Goal: Task Accomplishment & Management: Use online tool/utility

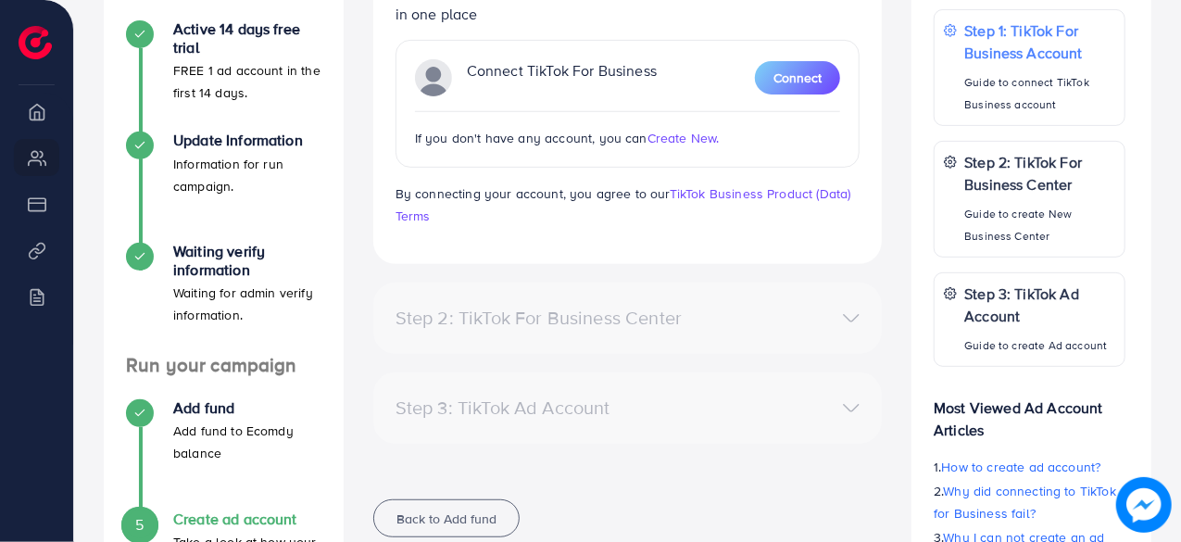
scroll to position [335, 0]
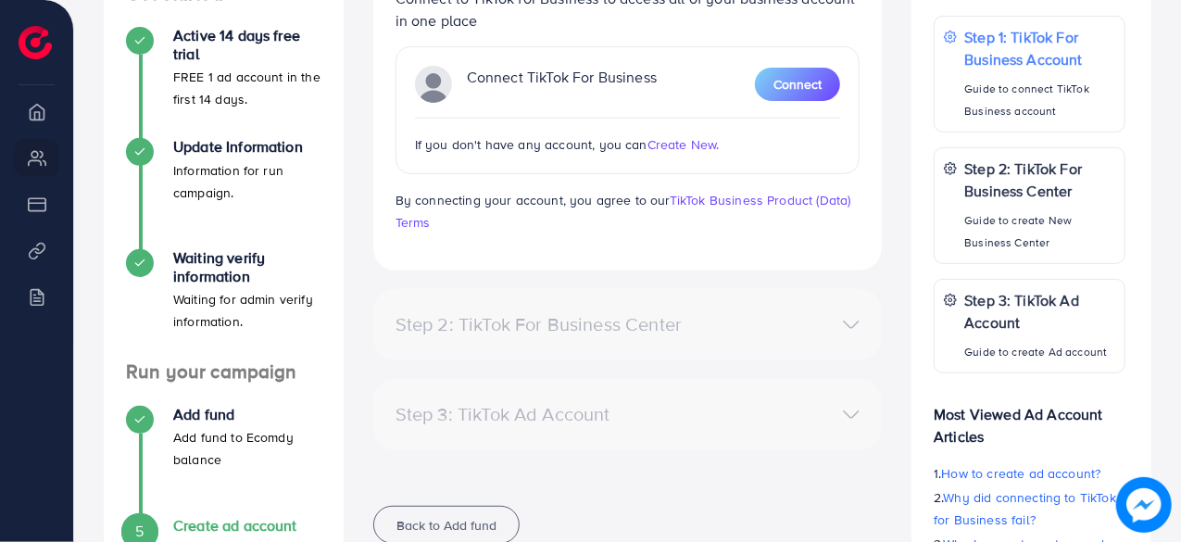
click at [667, 313] on div "Step 2: TikTok For Business Center" at bounding box center [546, 324] width 330 height 22
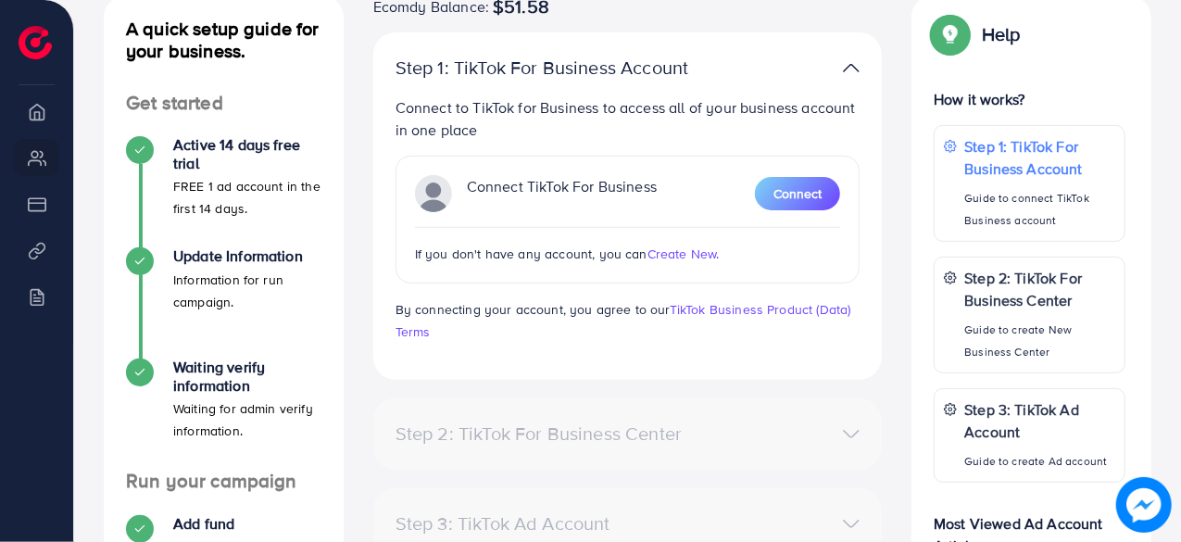
scroll to position [211, 0]
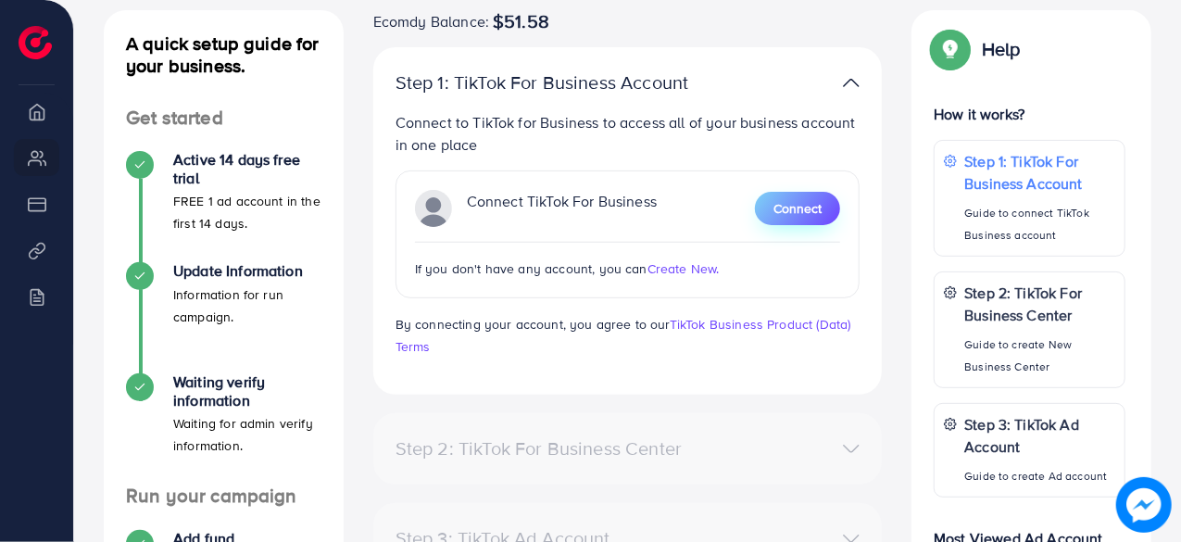
click at [820, 203] on span "Connect" at bounding box center [798, 208] width 48 height 19
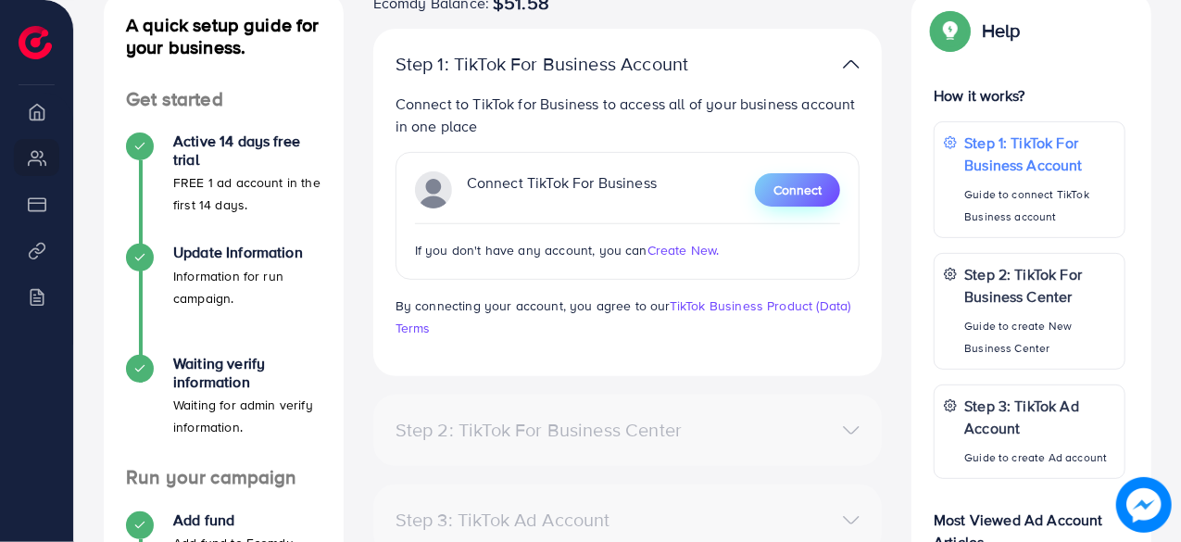
scroll to position [208, 0]
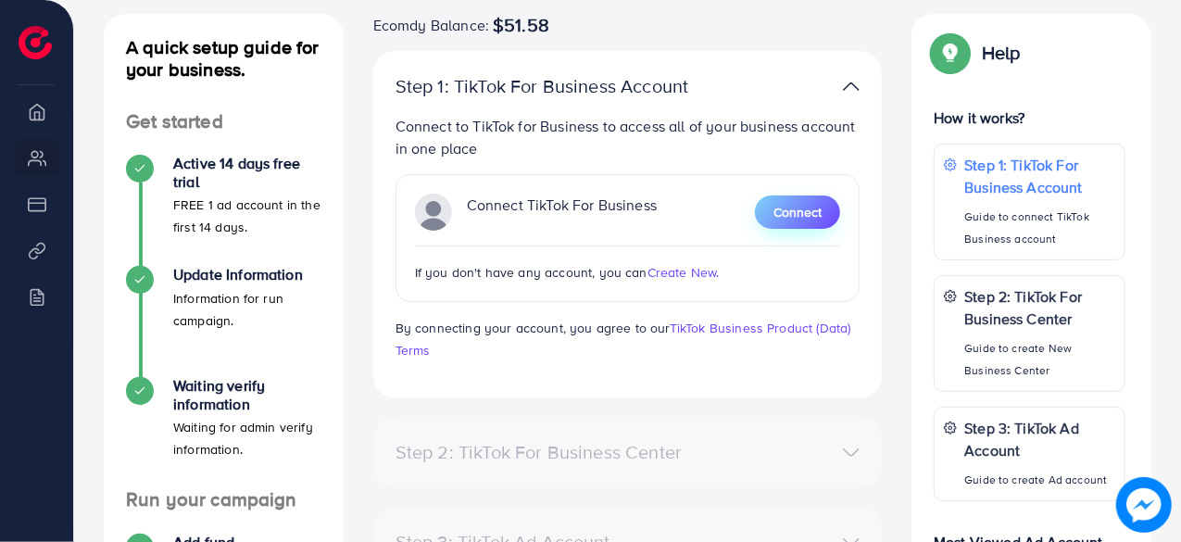
click at [797, 212] on span "Connect" at bounding box center [798, 212] width 48 height 19
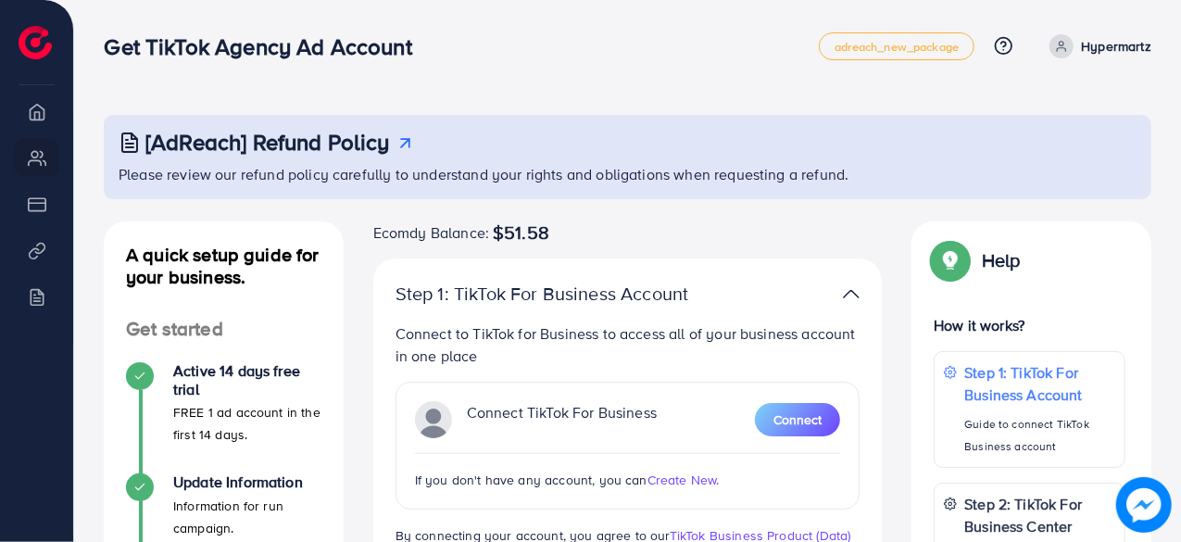
scroll to position [157, 0]
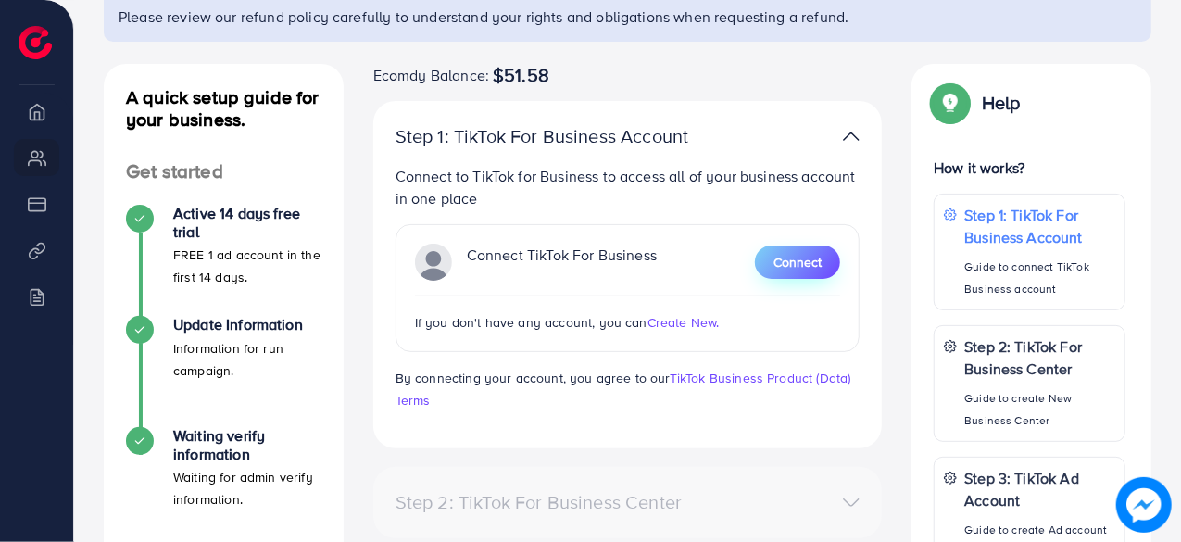
click at [805, 250] on button "Connect" at bounding box center [797, 262] width 85 height 33
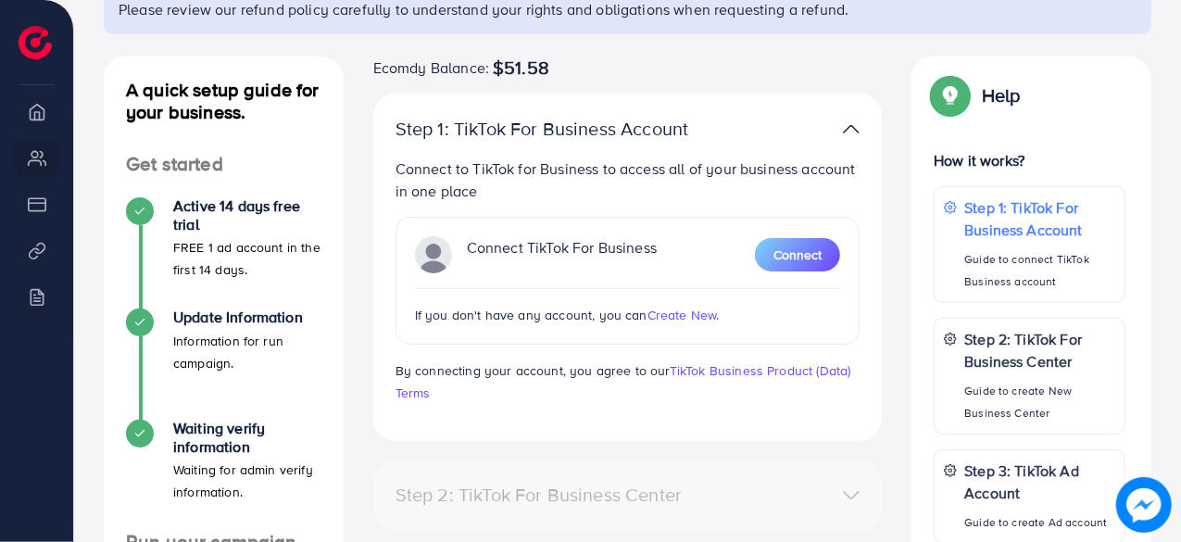
scroll to position [157, 0]
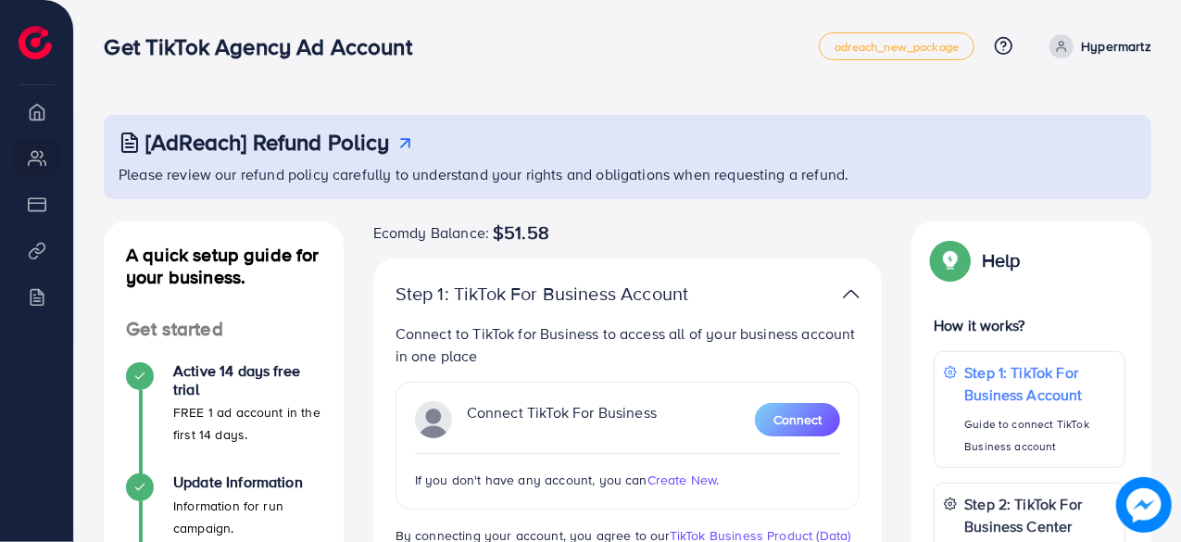
click at [510, 224] on span "$51.58" at bounding box center [521, 232] width 57 height 22
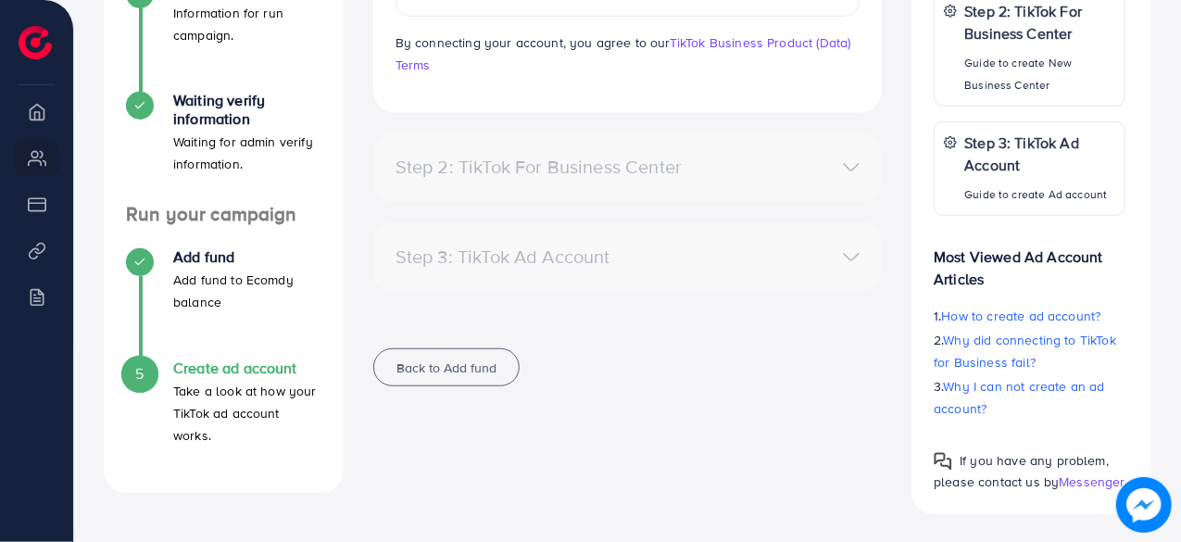
scroll to position [339, 0]
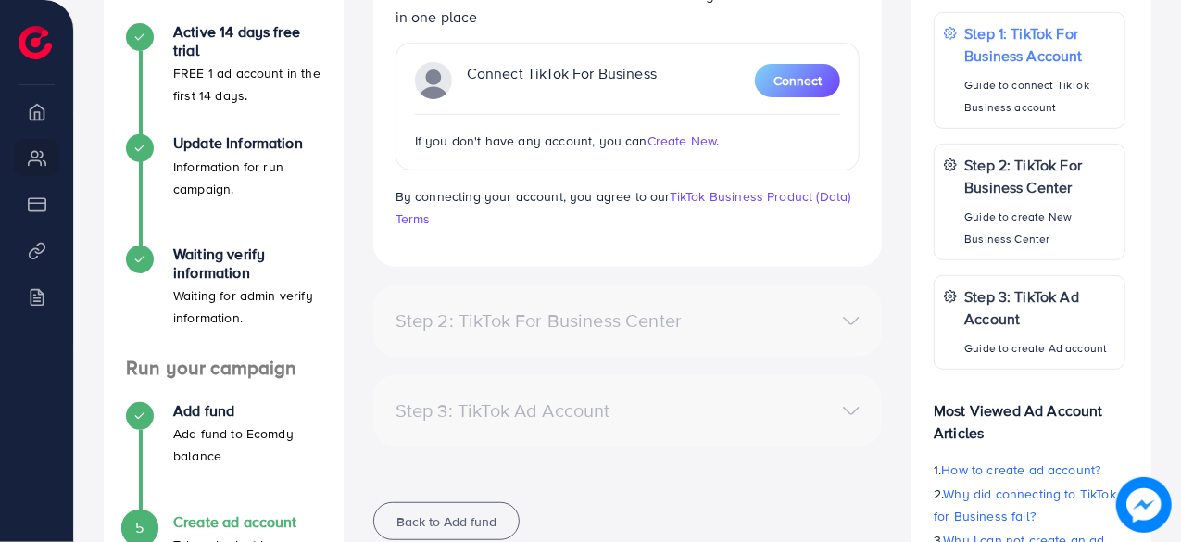
click at [687, 251] on div "Step 1: TikTok For Business Account Connect to TikTok for Business to access al…" at bounding box center [628, 92] width 510 height 347
click at [726, 315] on div "Step 2: TikTok For Business Center" at bounding box center [628, 321] width 495 height 27
click at [866, 326] on div "Step 2: TikTok For Business Center" at bounding box center [628, 321] width 495 height 27
click at [854, 321] on div "Step 2: TikTok For Business Center" at bounding box center [628, 321] width 495 height 27
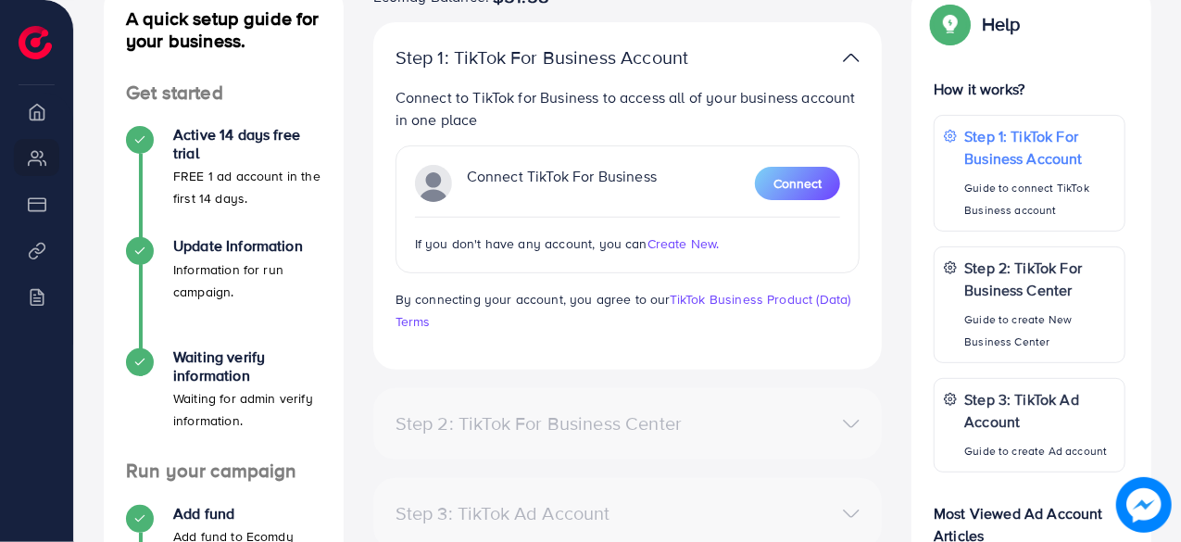
scroll to position [235, 0]
click at [799, 190] on span "Connect" at bounding box center [798, 184] width 48 height 19
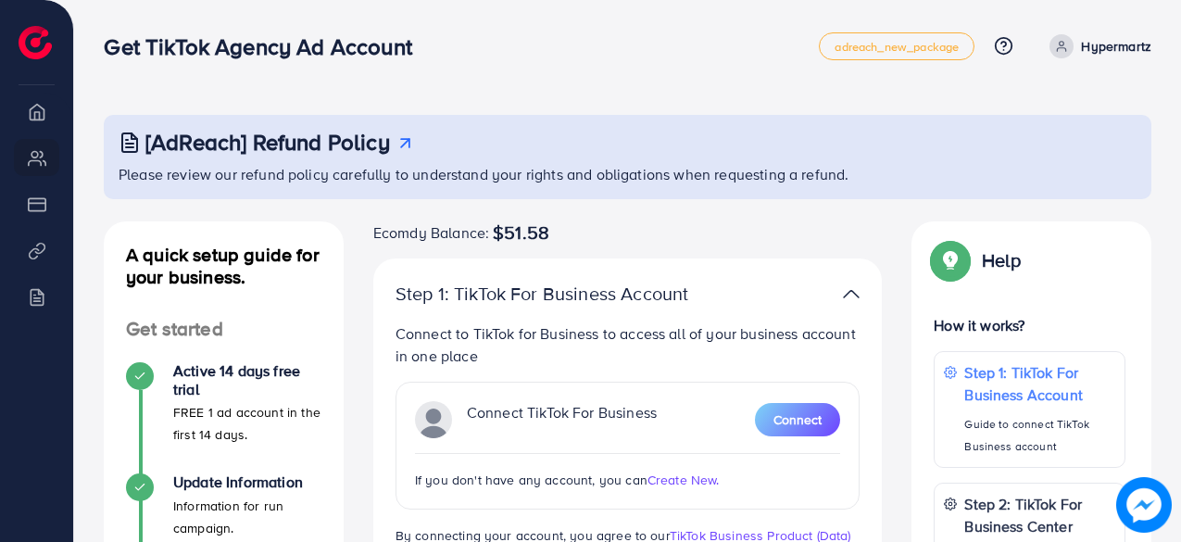
scroll to position [196, 0]
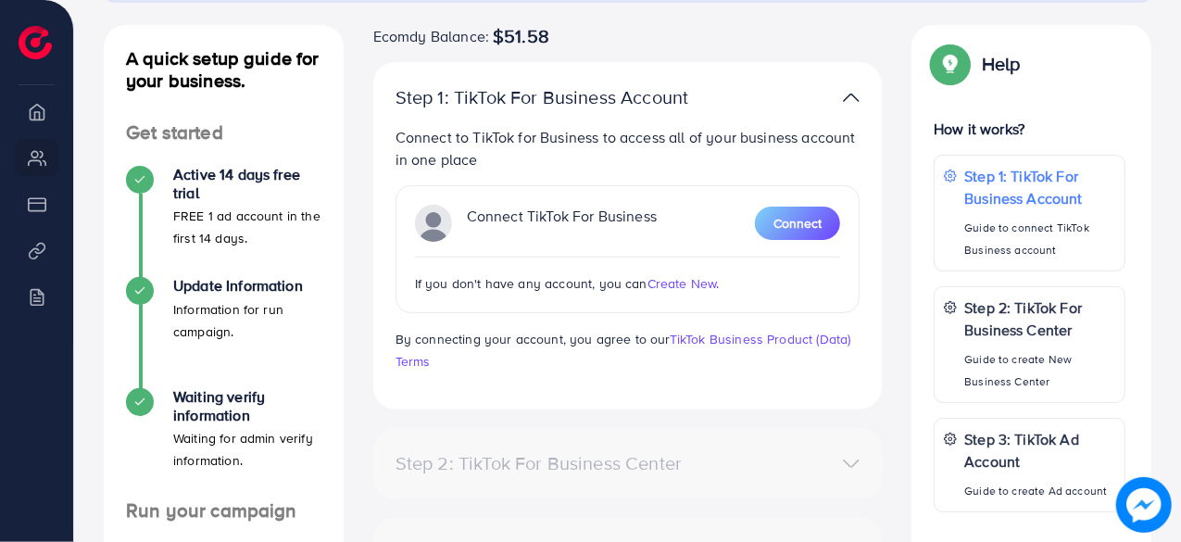
click at [686, 284] on span "Create New." at bounding box center [684, 283] width 72 height 19
